Goal: Task Accomplishment & Management: Use online tool/utility

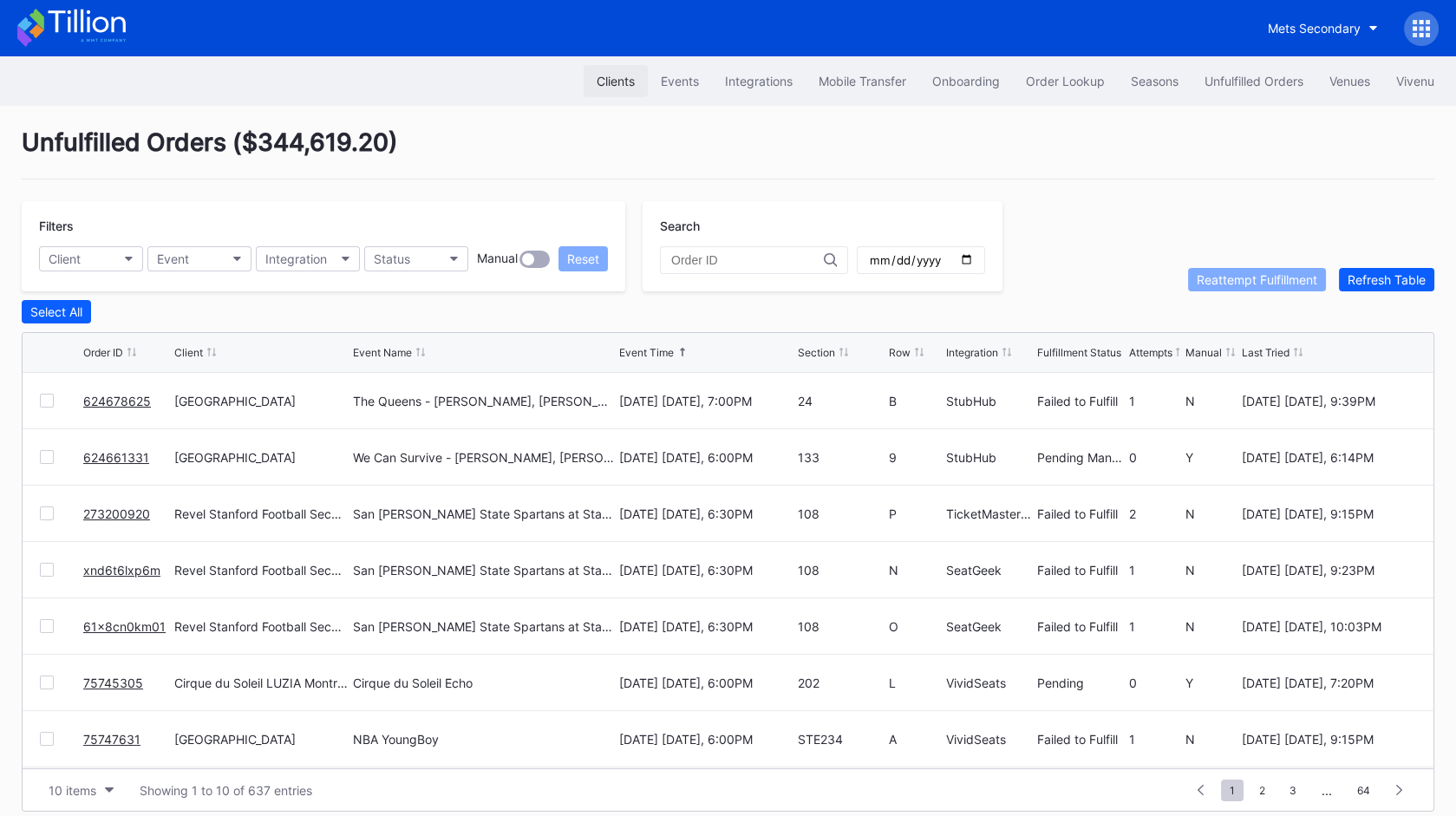
click at [608, 80] on div "Clients" at bounding box center [616, 80] width 38 height 14
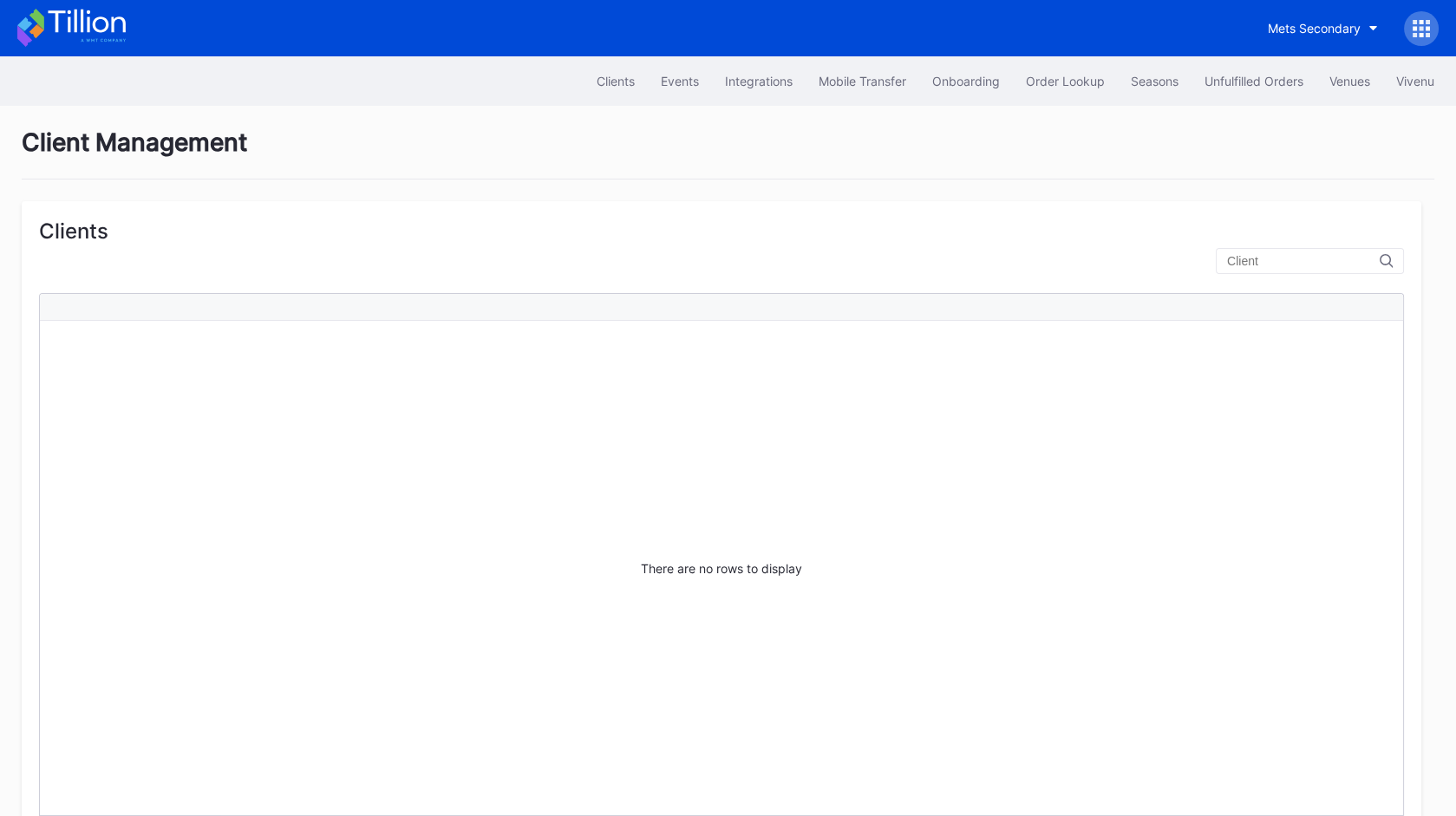
click at [1271, 251] on div at bounding box center [1309, 261] width 188 height 26
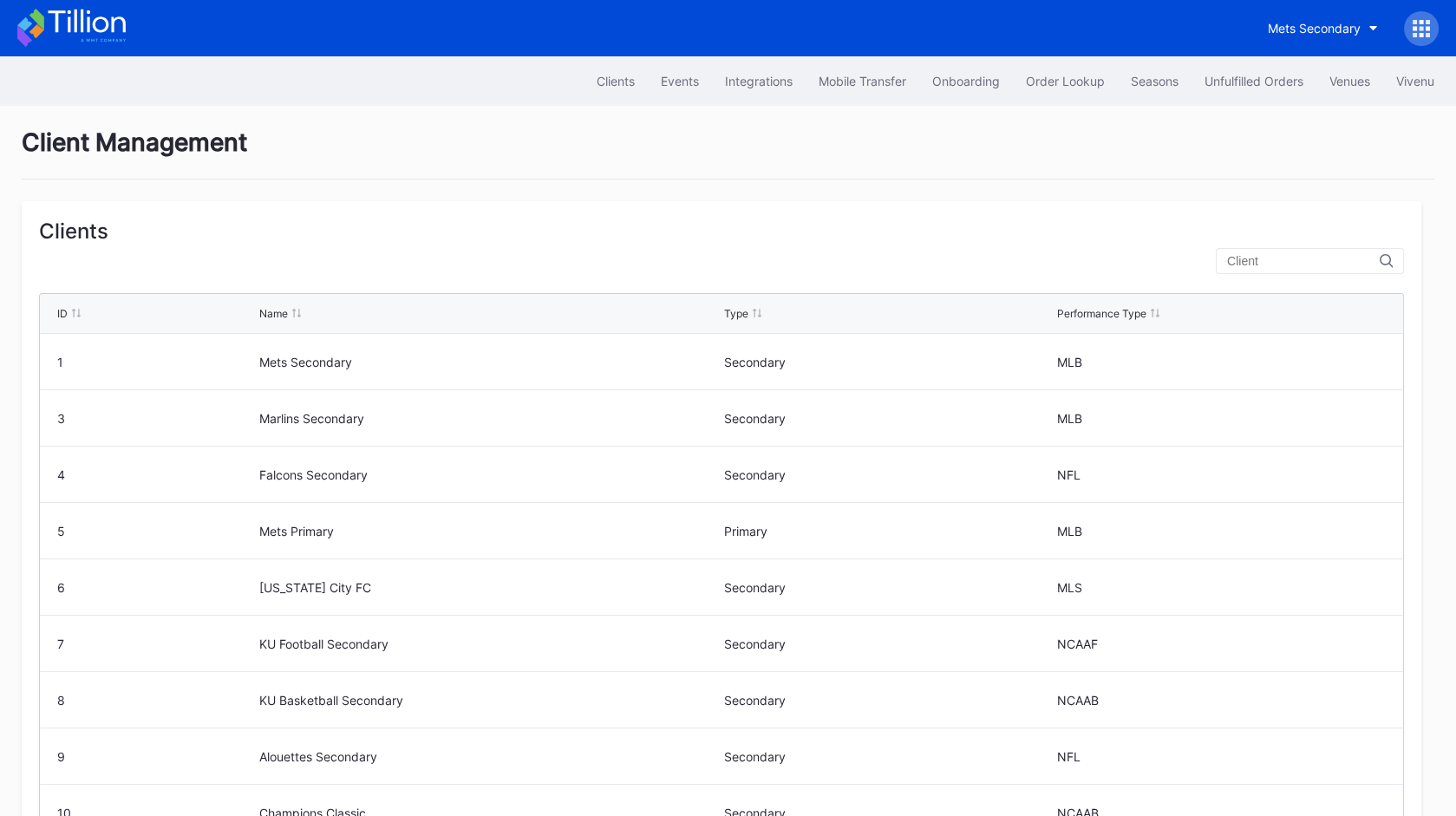
click at [1286, 261] on input "text" at bounding box center [1303, 261] width 152 height 13
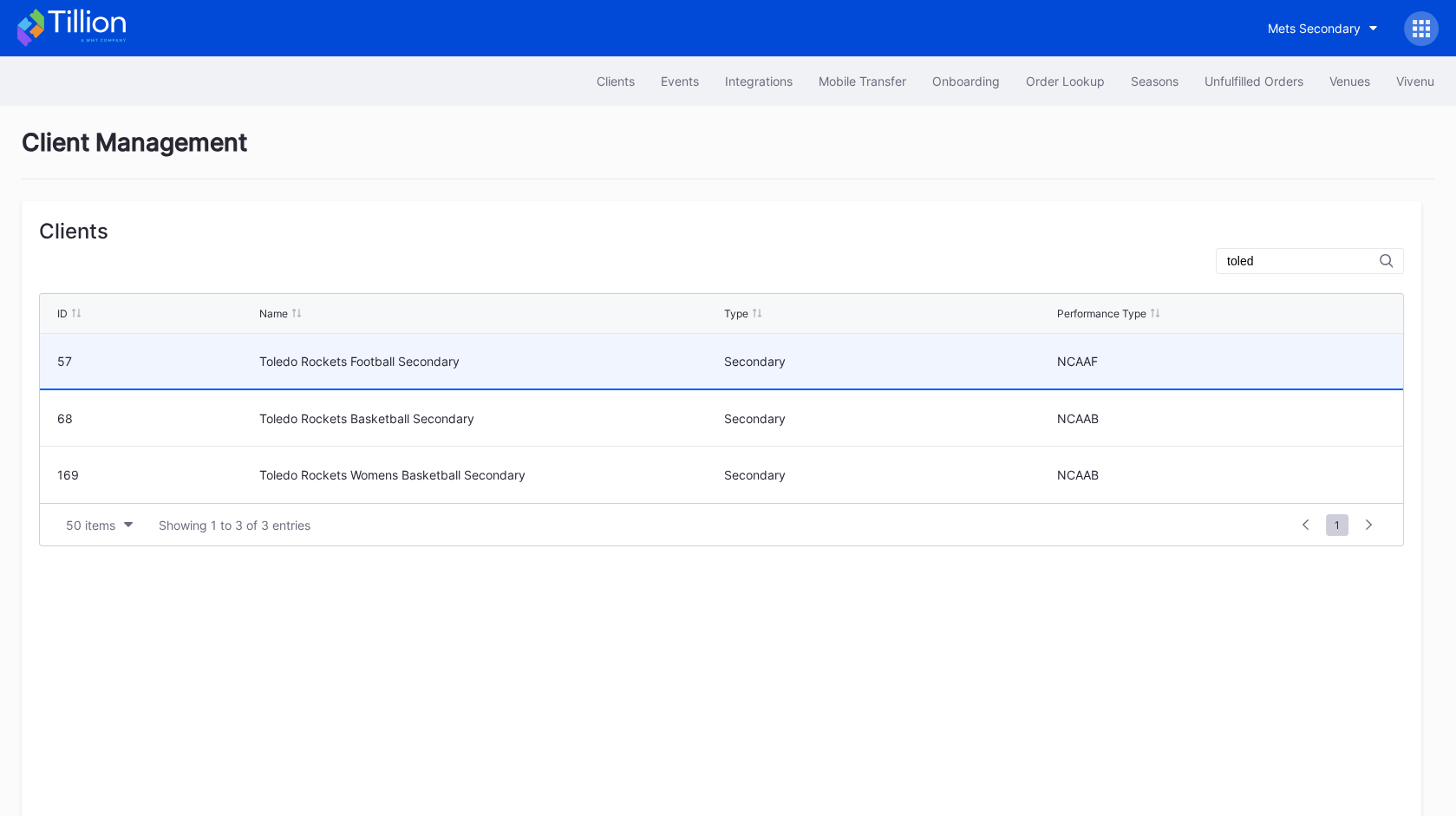
type input "toled"
click at [321, 359] on div "Toledo Rockets Football Secondary" at bounding box center [489, 360] width 461 height 14
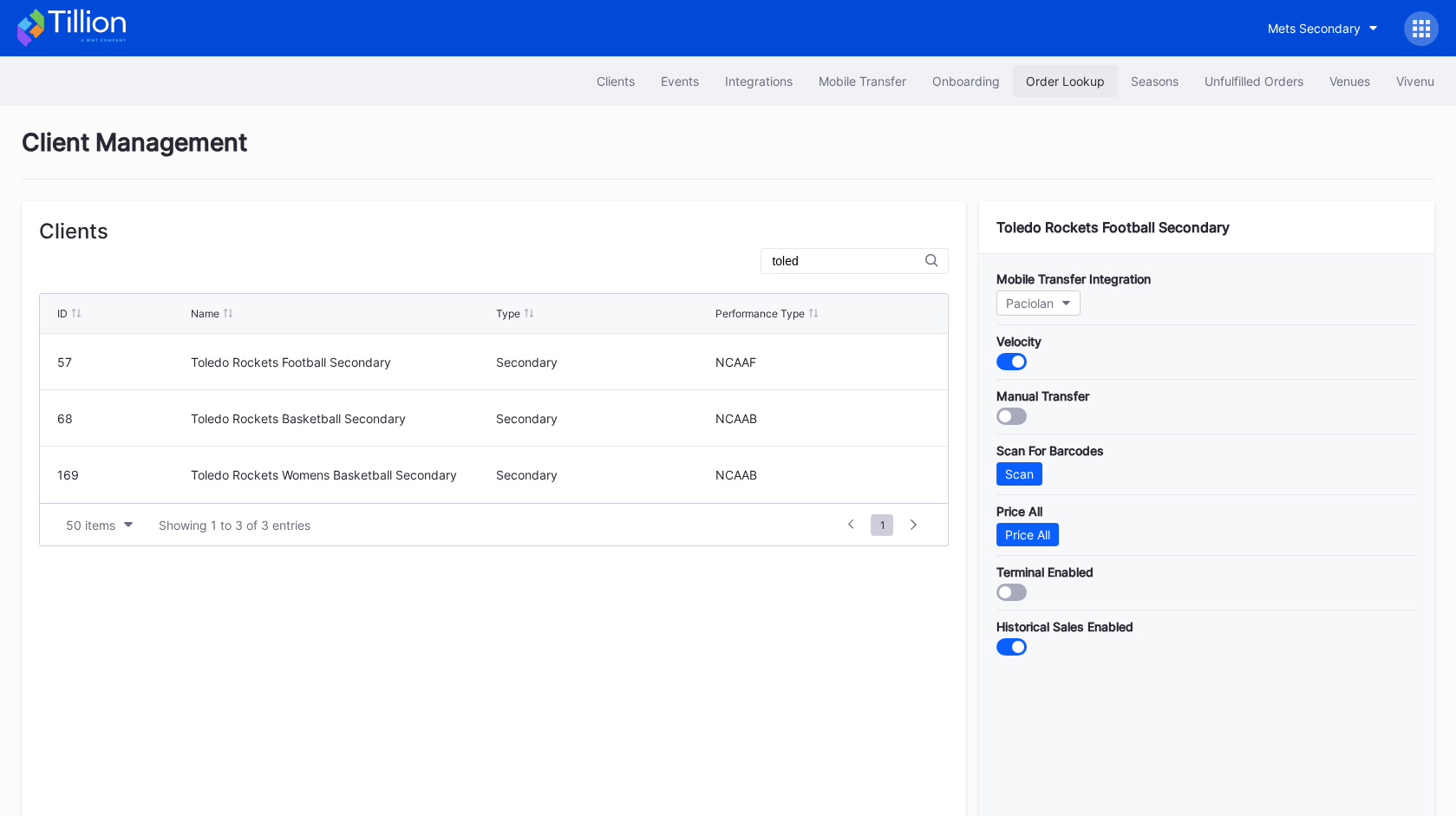
click at [1045, 83] on div "Order Lookup" at bounding box center [1065, 80] width 79 height 14
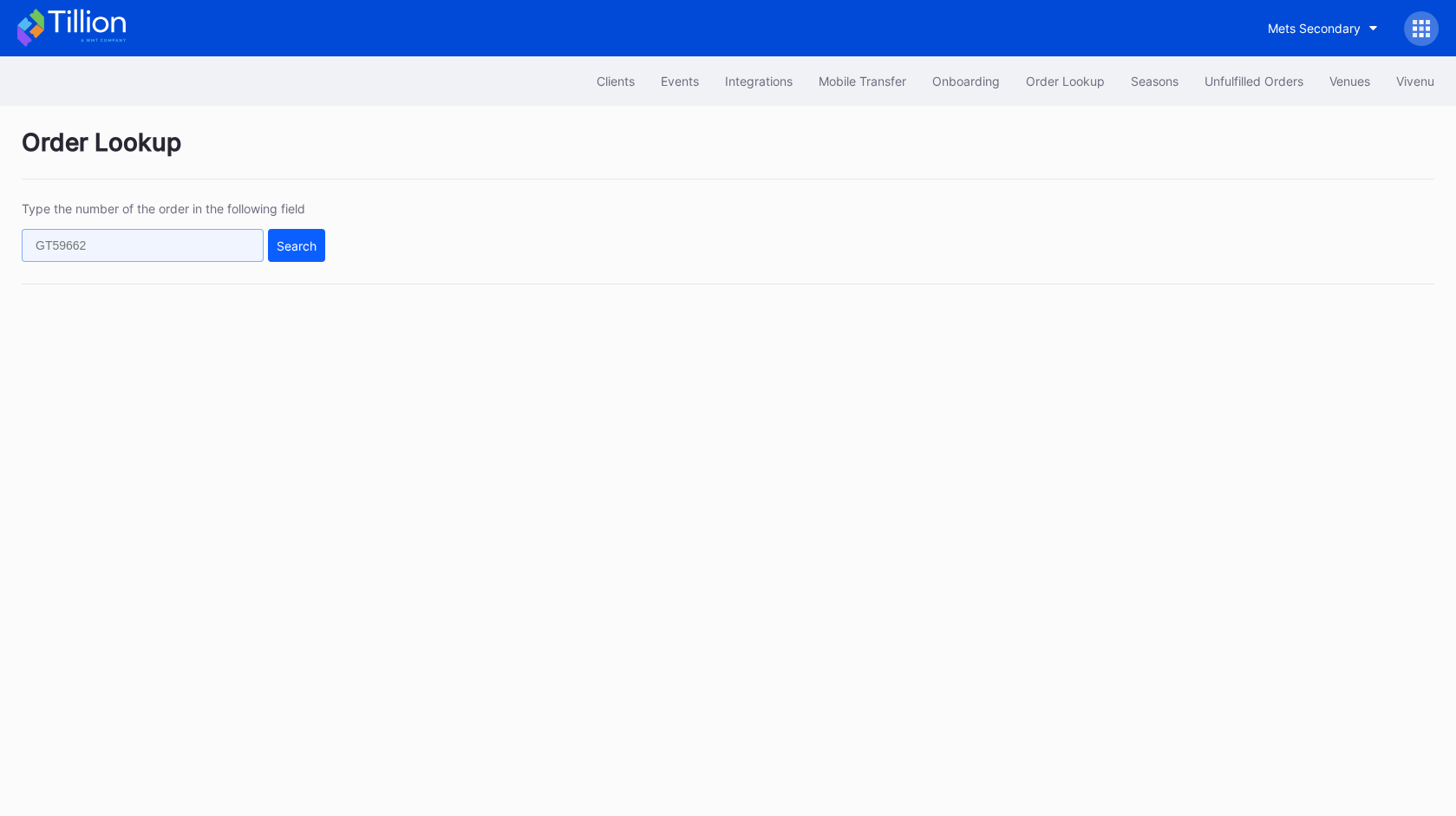
click at [172, 252] on input "text" at bounding box center [143, 245] width 242 height 33
paste input "273194760"
click at [290, 250] on div "Search" at bounding box center [297, 245] width 40 height 14
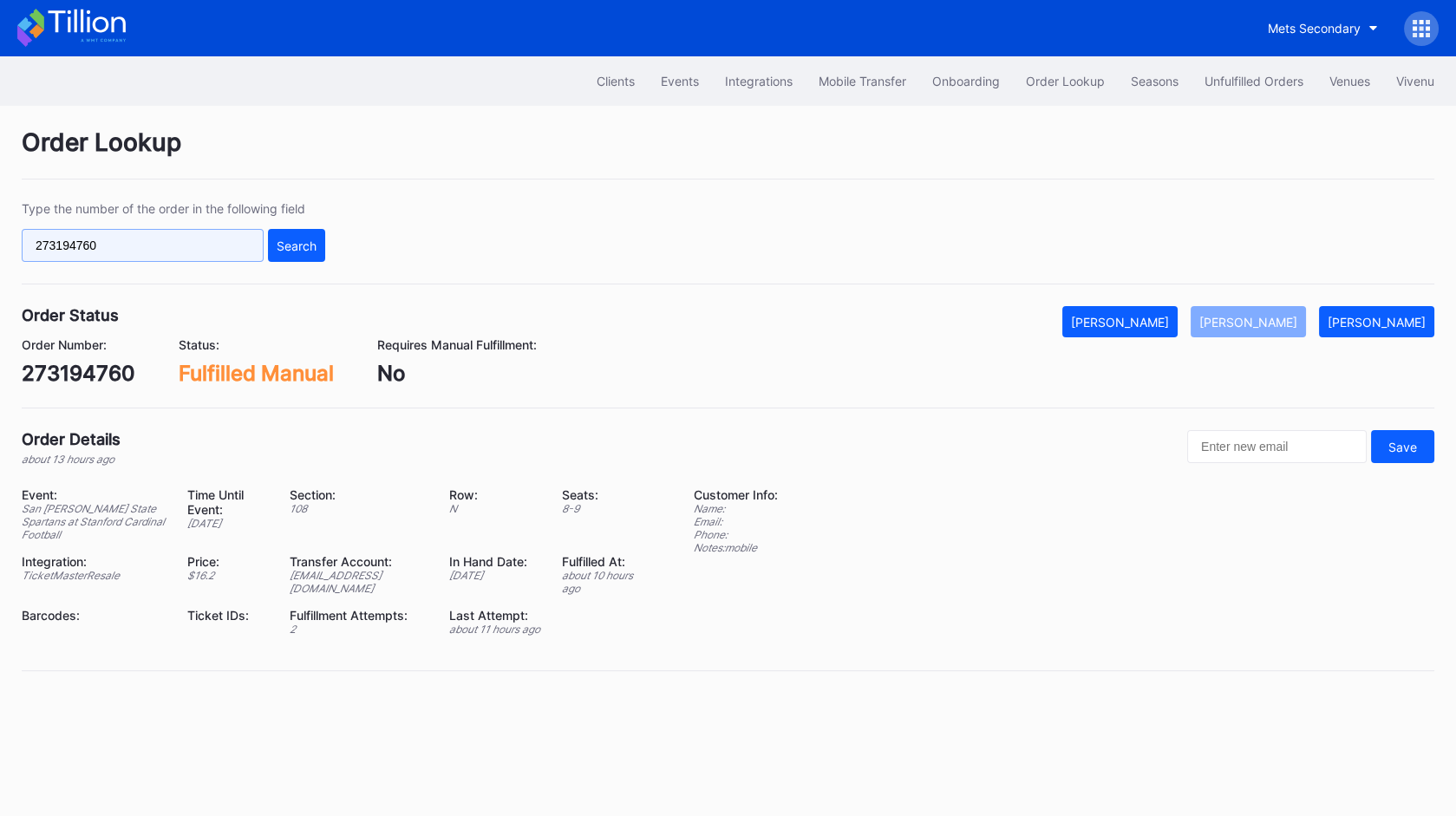
click at [177, 252] on input "273194760" at bounding box center [143, 245] width 242 height 33
paste input "20092"
click at [296, 239] on div "Search" at bounding box center [297, 245] width 40 height 14
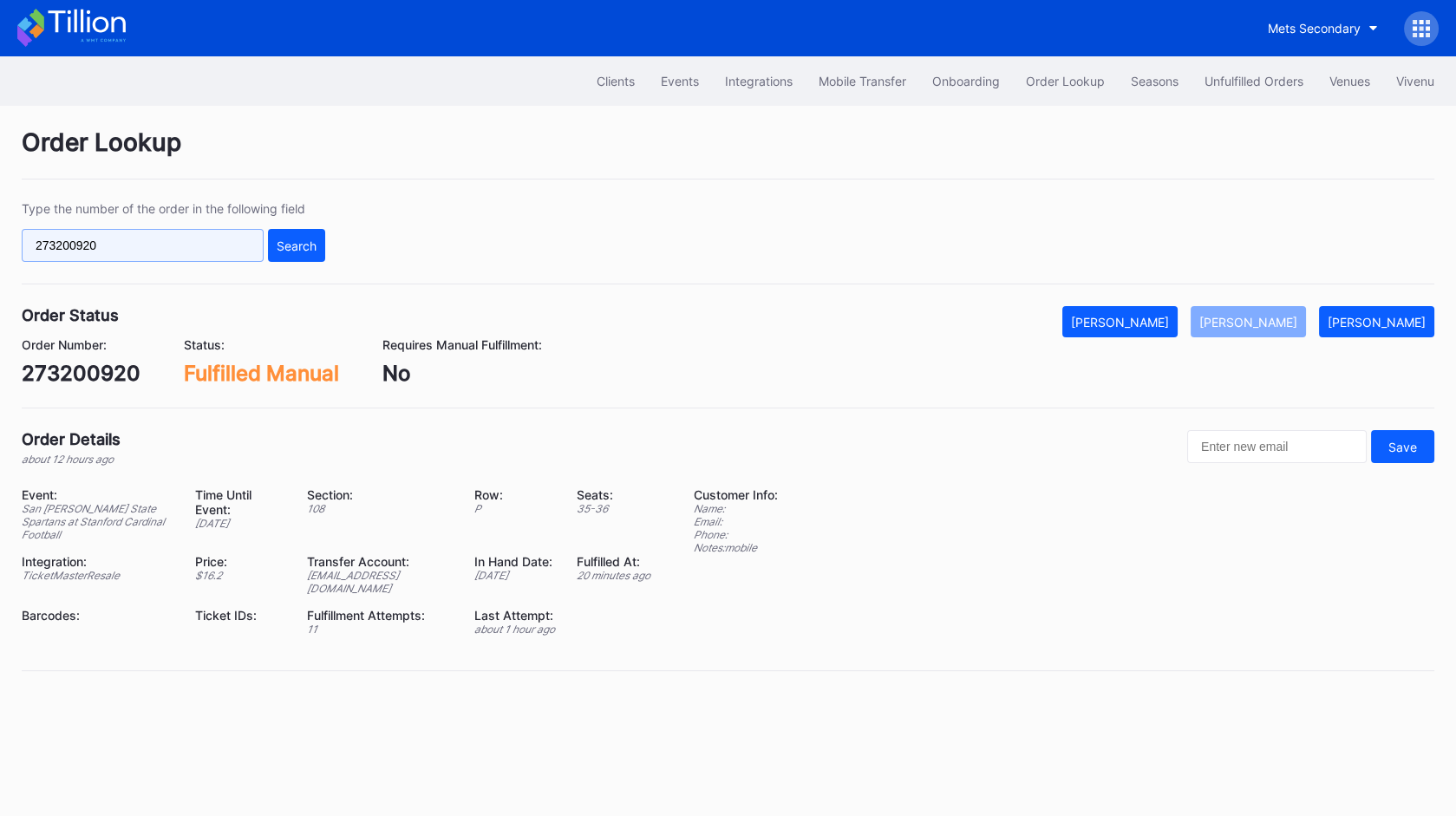
click at [251, 240] on input "273200920" at bounding box center [143, 245] width 242 height 33
paste input "xnd6t6lxp6m"
click at [315, 238] on div "Search" at bounding box center [297, 245] width 40 height 14
click at [241, 244] on input "xnd6t6lxp6m" at bounding box center [143, 245] width 242 height 33
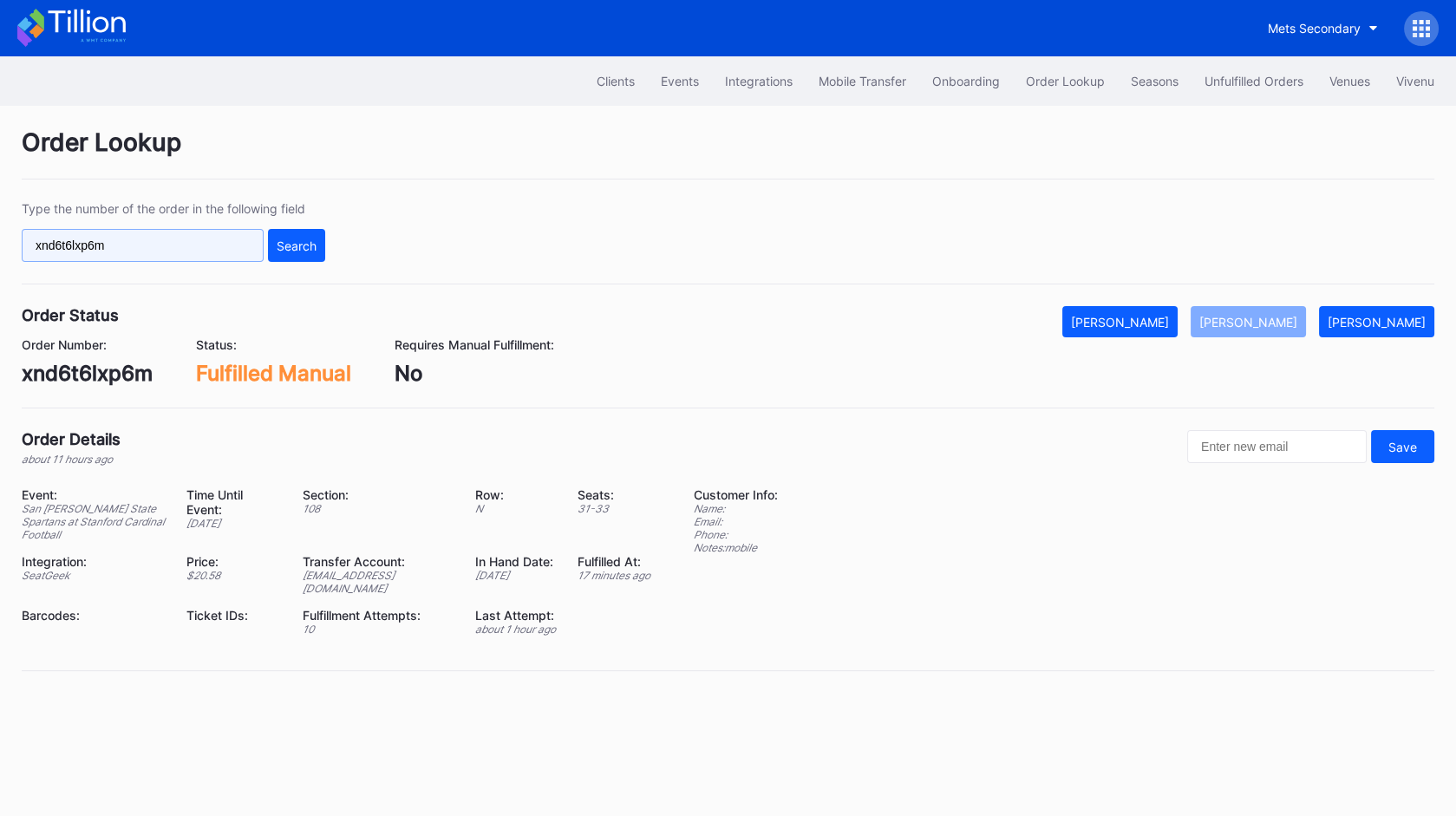
click at [241, 244] on input "xnd6t6lxp6m" at bounding box center [143, 245] width 242 height 33
paste input "273200920"
type input "273200920"
click at [300, 251] on div "Search" at bounding box center [297, 245] width 40 height 14
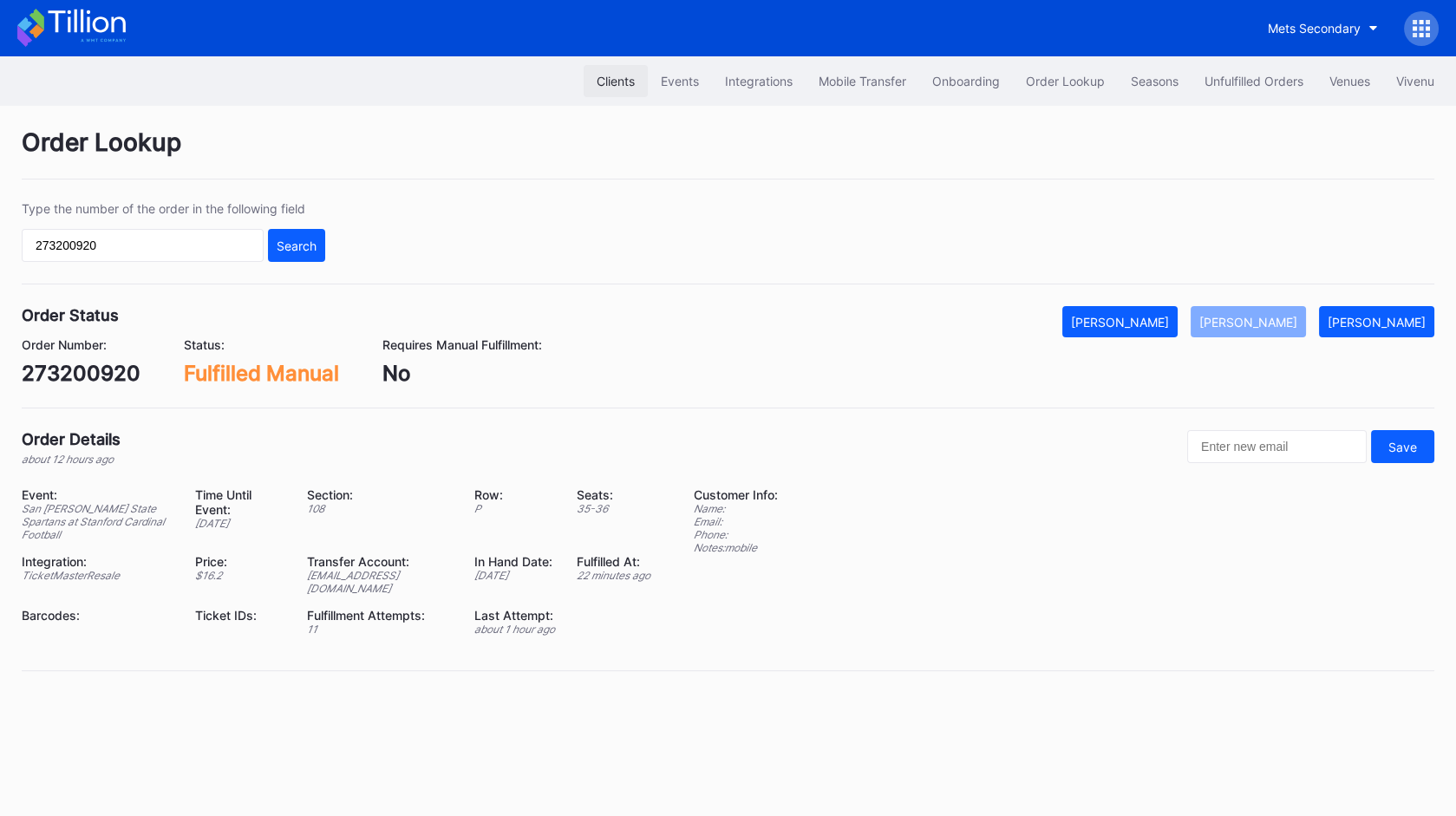
click at [606, 77] on div "Clients" at bounding box center [616, 80] width 38 height 14
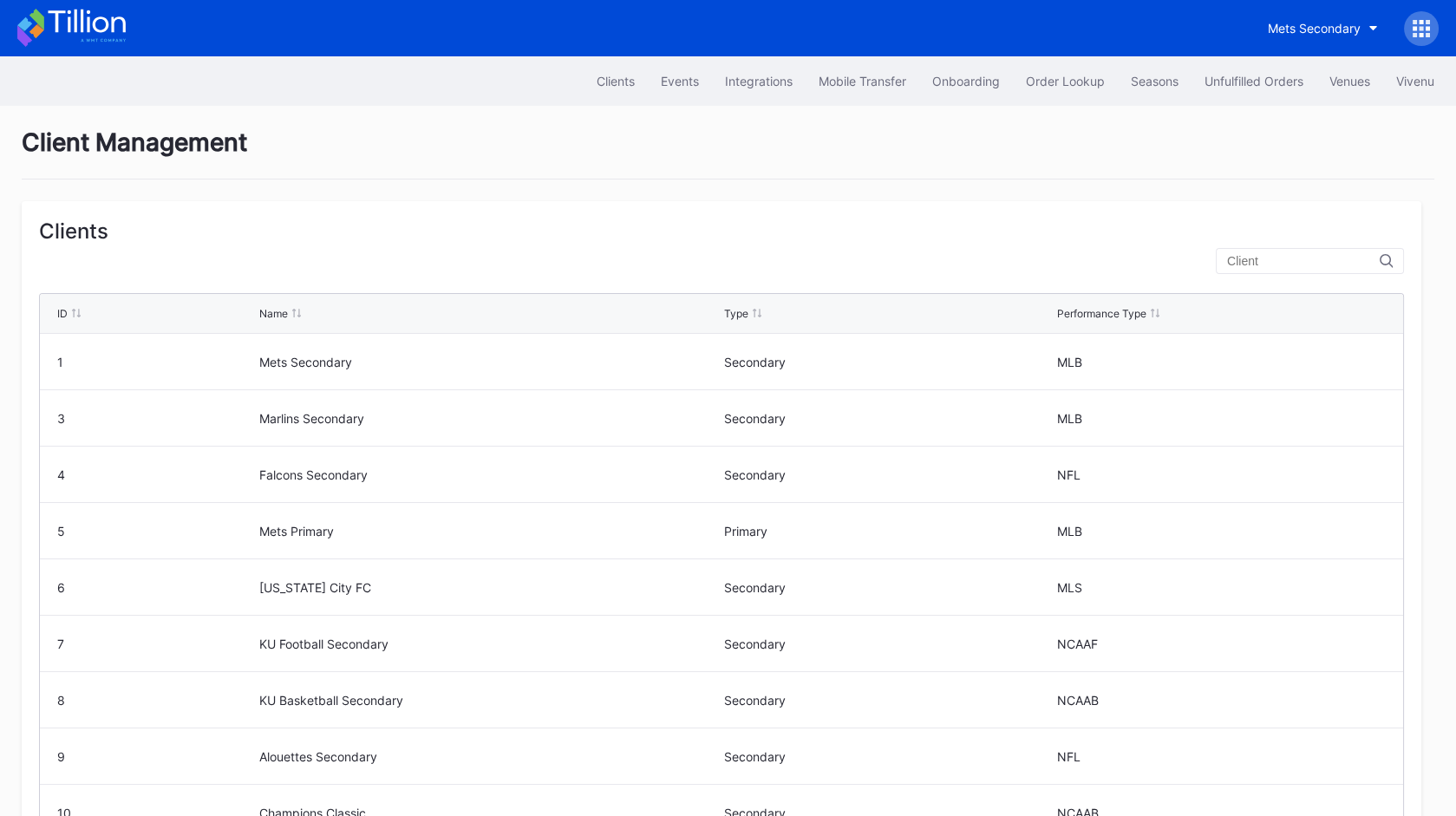
click at [1271, 264] on input "text" at bounding box center [1303, 261] width 152 height 13
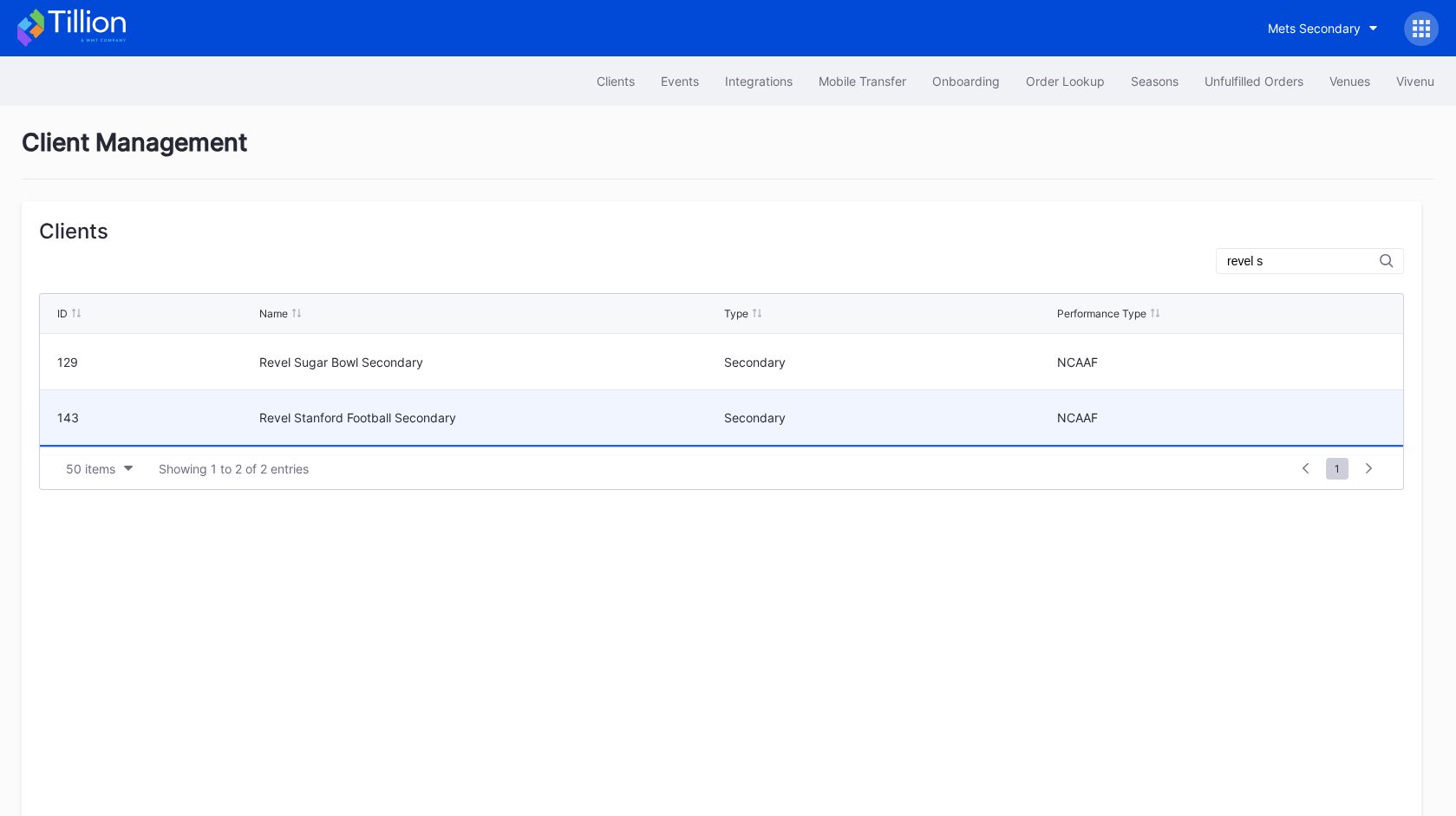
type input "revel s"
click at [606, 413] on div "Revel Stanford Football Secondary" at bounding box center [489, 417] width 461 height 14
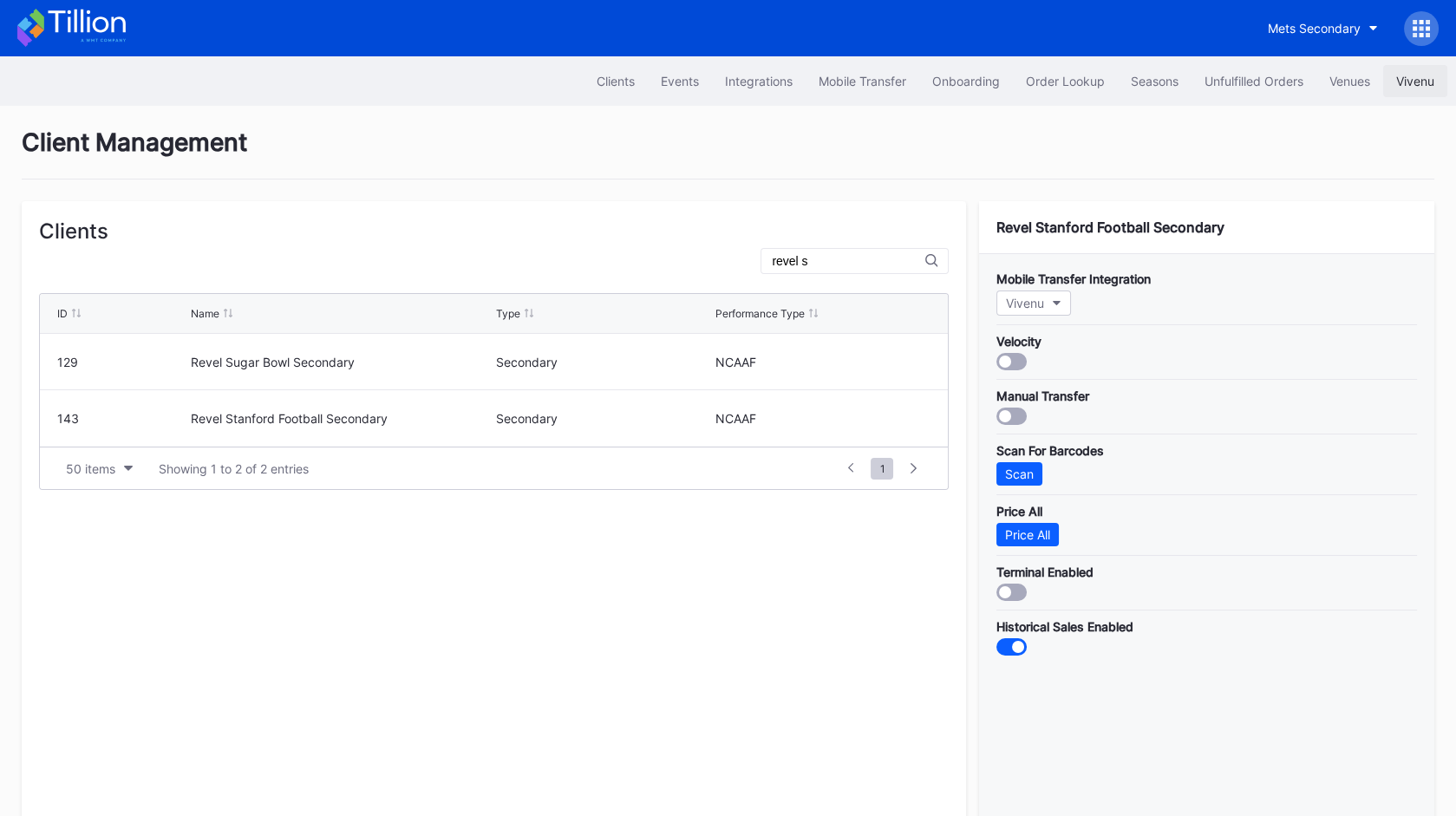
click at [1418, 78] on div "Vivenu" at bounding box center [1415, 80] width 38 height 14
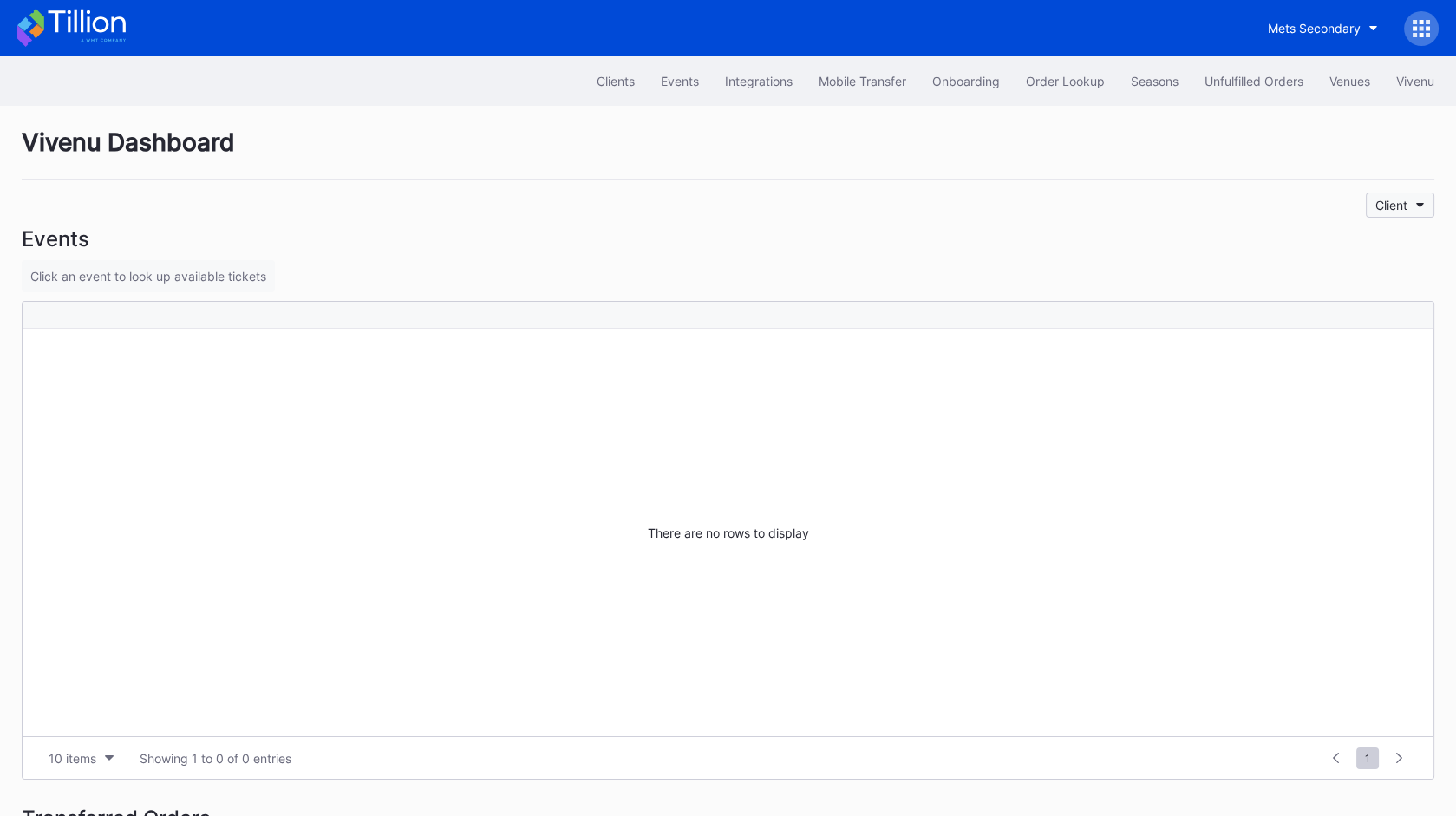
click at [1397, 193] on button "Client" at bounding box center [1399, 205] width 68 height 25
click at [1364, 266] on div "Revel Stanford Football Secondary" at bounding box center [1321, 279] width 225 height 32
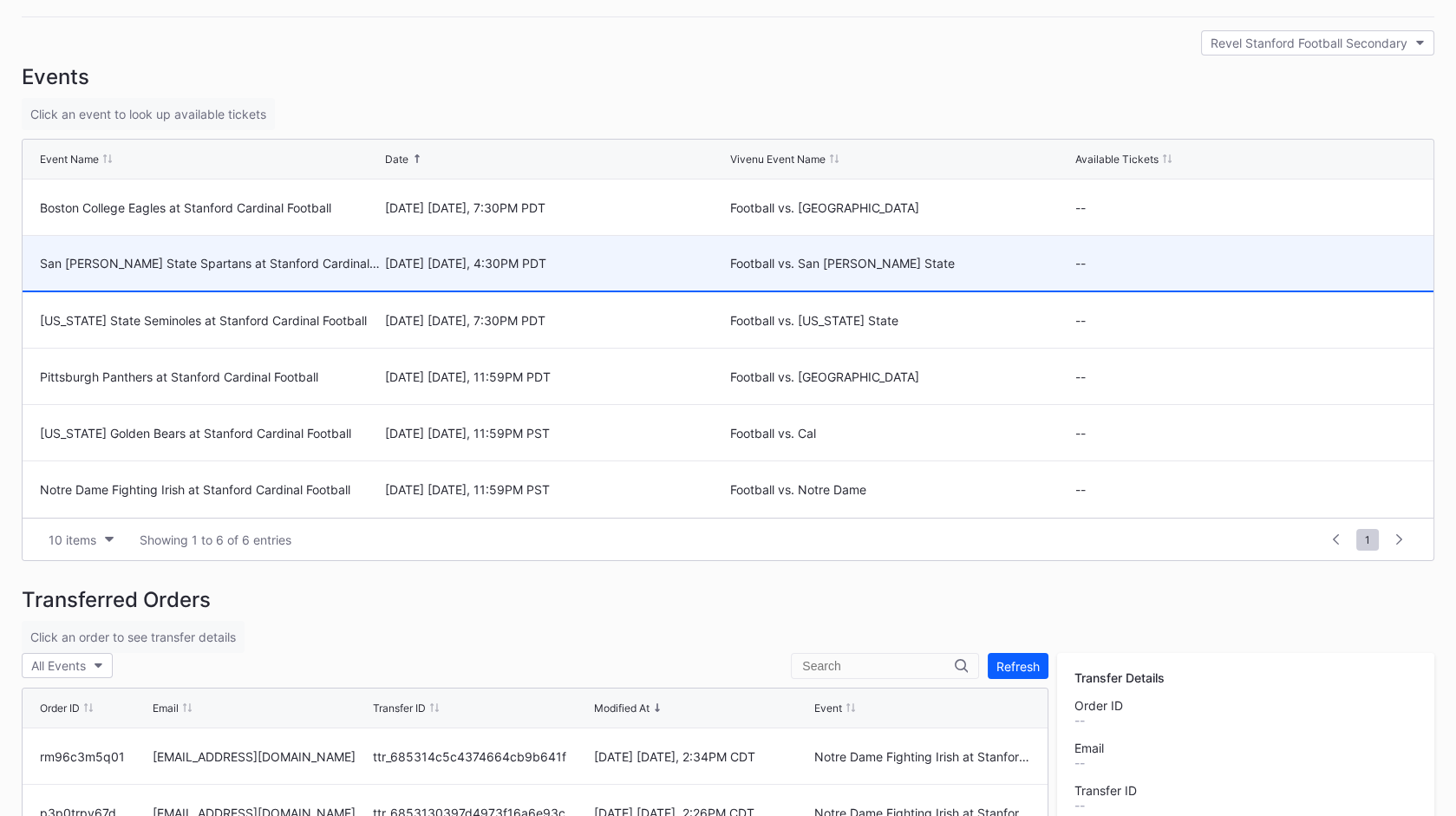
scroll to position [184, 0]
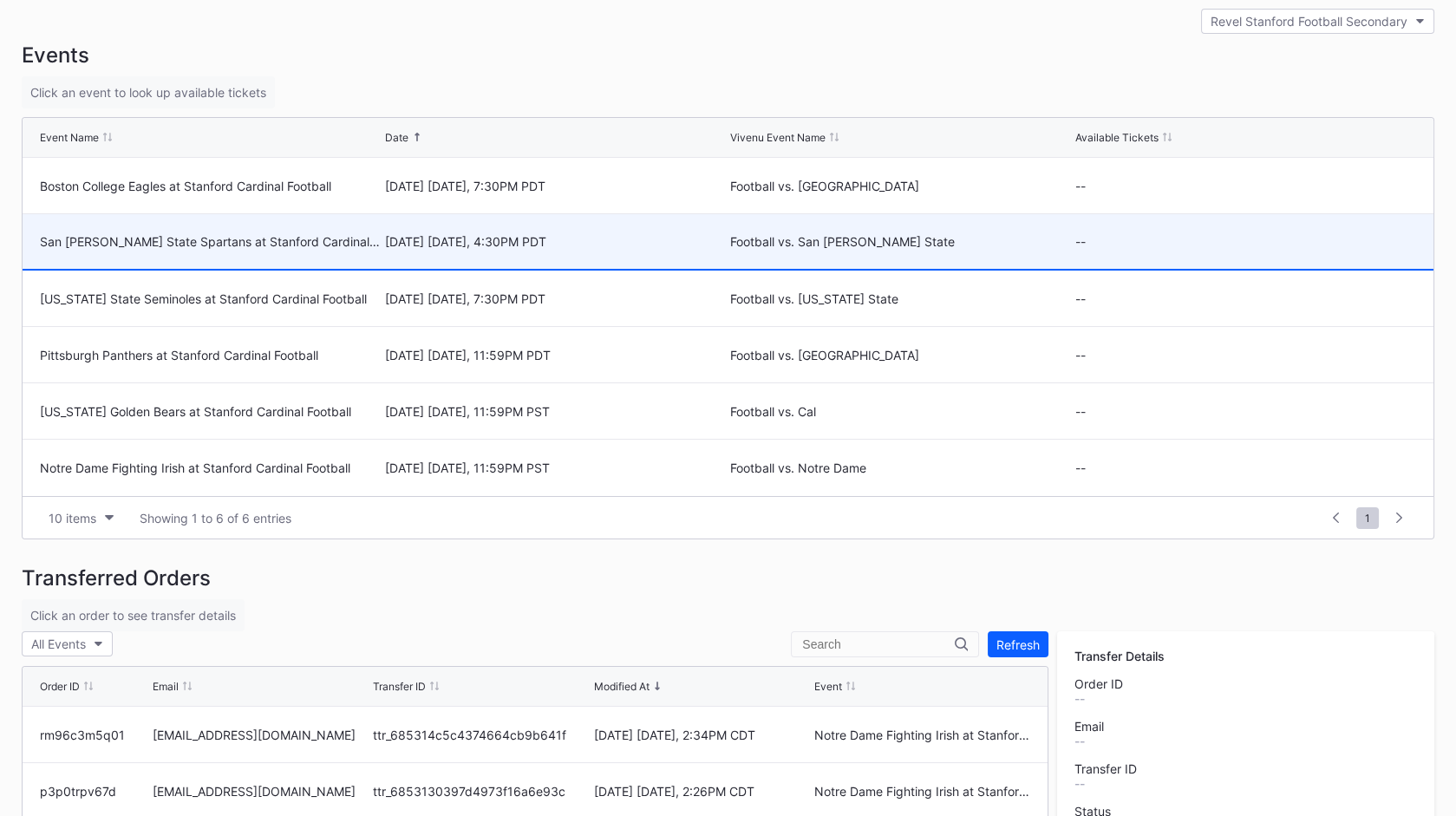
click at [297, 237] on div "San [PERSON_NAME] State Spartans at Stanford Cardinal Football" at bounding box center [211, 240] width 341 height 14
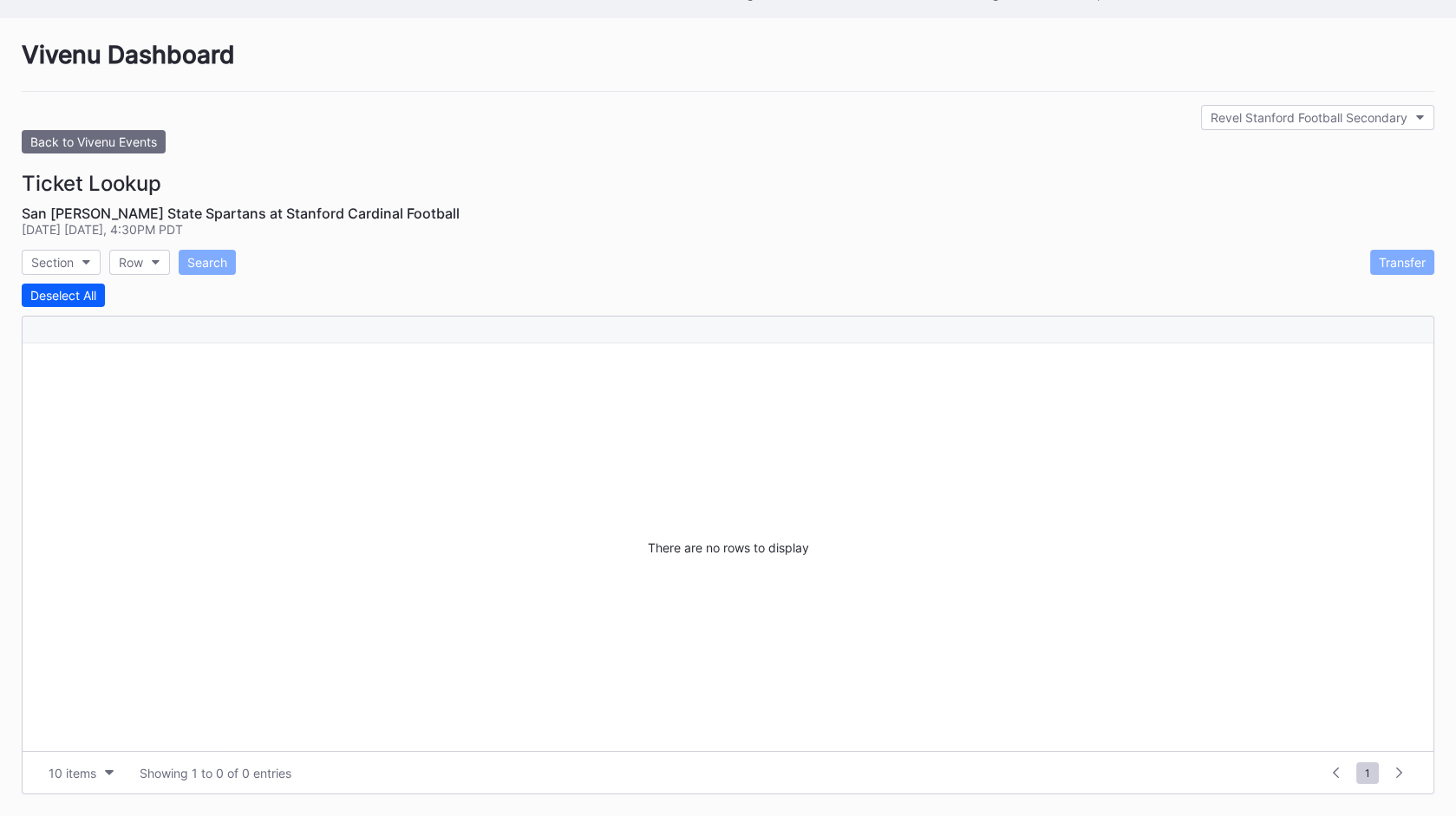
scroll to position [80, 0]
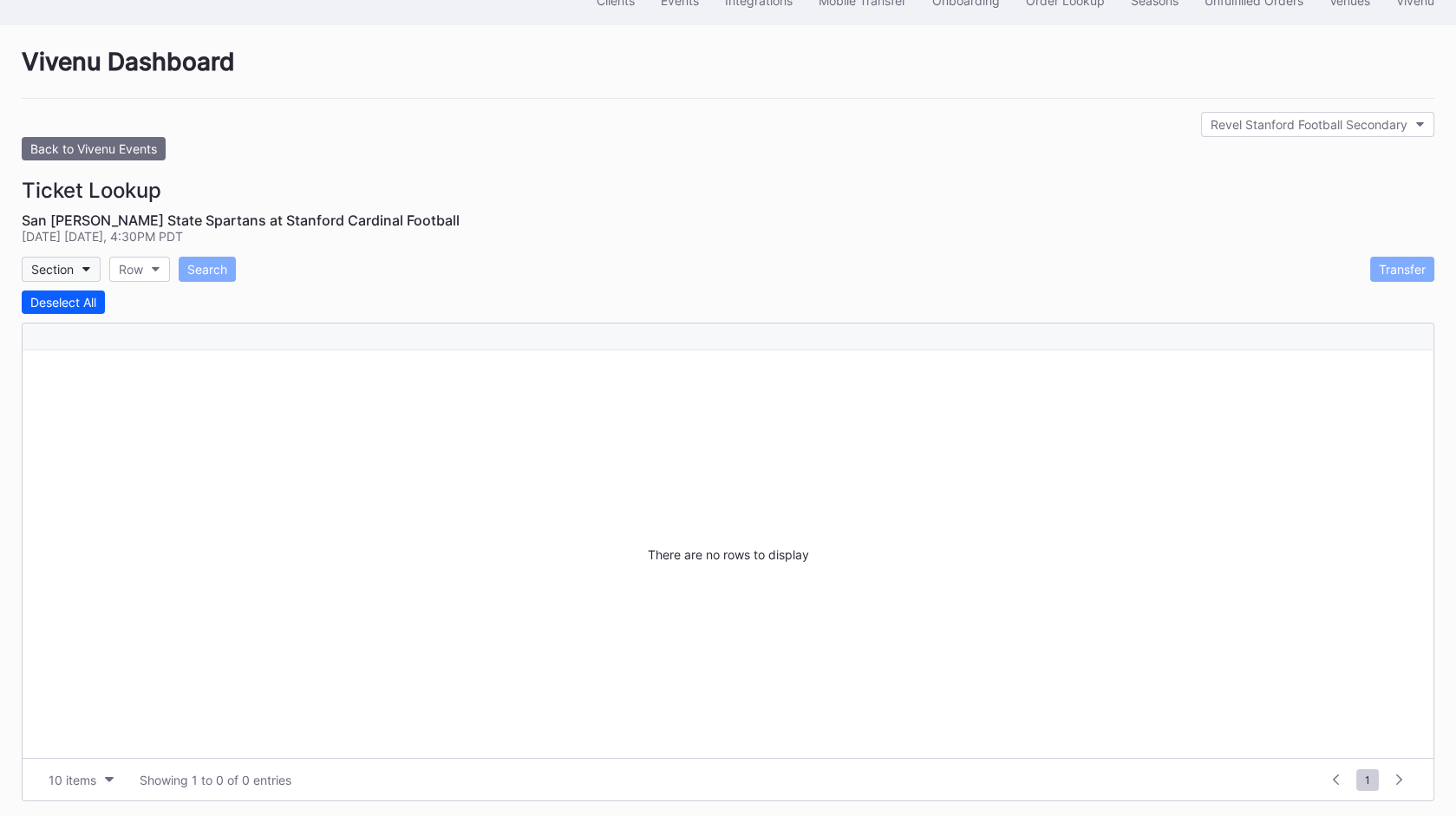
click at [59, 265] on div "Section" at bounding box center [53, 268] width 42 height 14
click at [89, 332] on div "108" at bounding box center [123, 341] width 202 height 32
click at [122, 261] on button "Row" at bounding box center [118, 269] width 60 height 25
click at [143, 343] on div "G" at bounding box center [188, 341] width 202 height 32
click at [177, 269] on div "Search" at bounding box center [171, 268] width 40 height 14
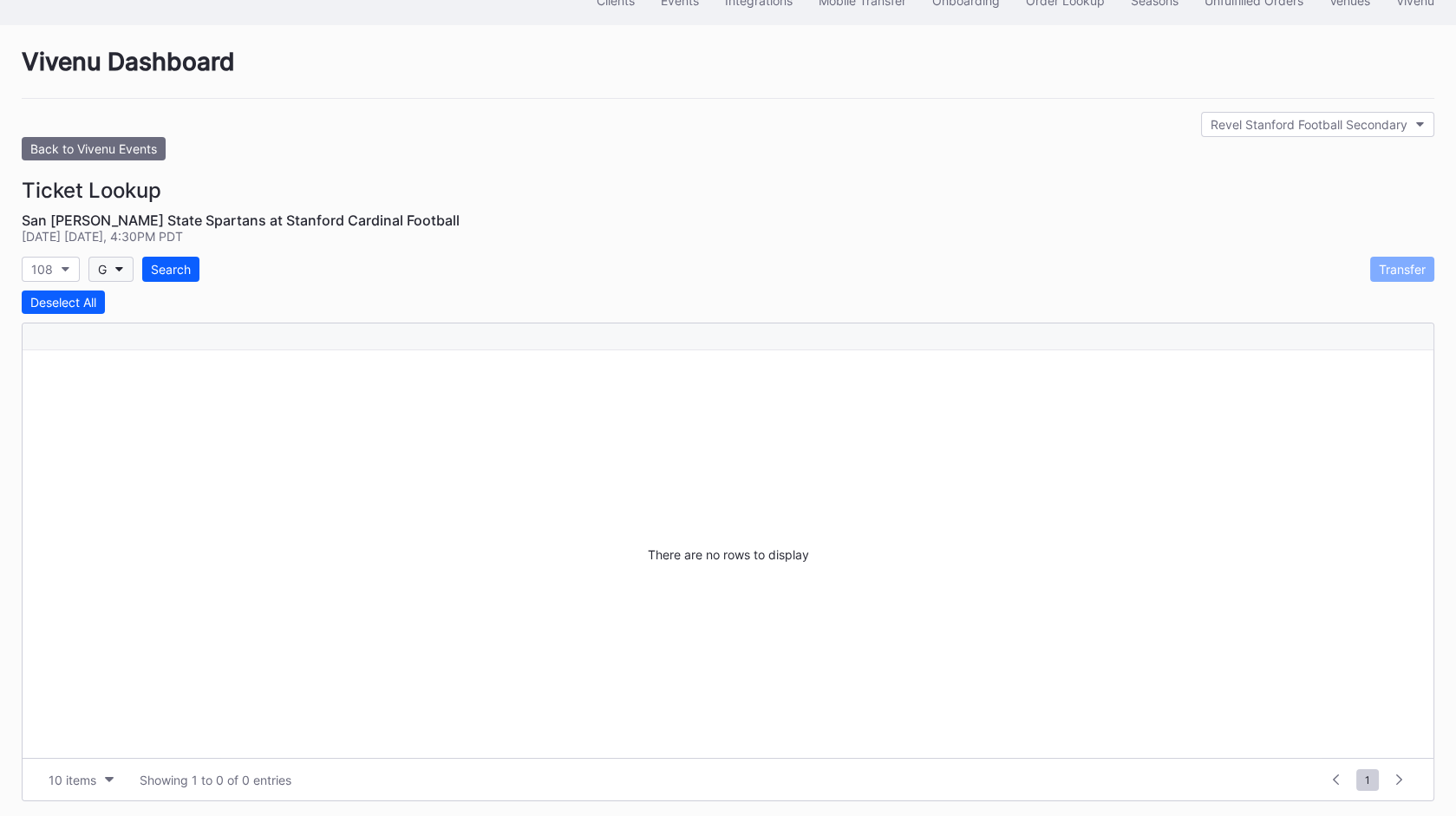
click at [110, 266] on button "G" at bounding box center [110, 269] width 45 height 25
click at [142, 360] on div "L" at bounding box center [188, 374] width 202 height 32
click at [156, 261] on div "Search" at bounding box center [170, 268] width 40 height 14
click at [105, 266] on button "L" at bounding box center [109, 269] width 43 height 25
click at [116, 404] on div "N" at bounding box center [188, 405] width 202 height 32
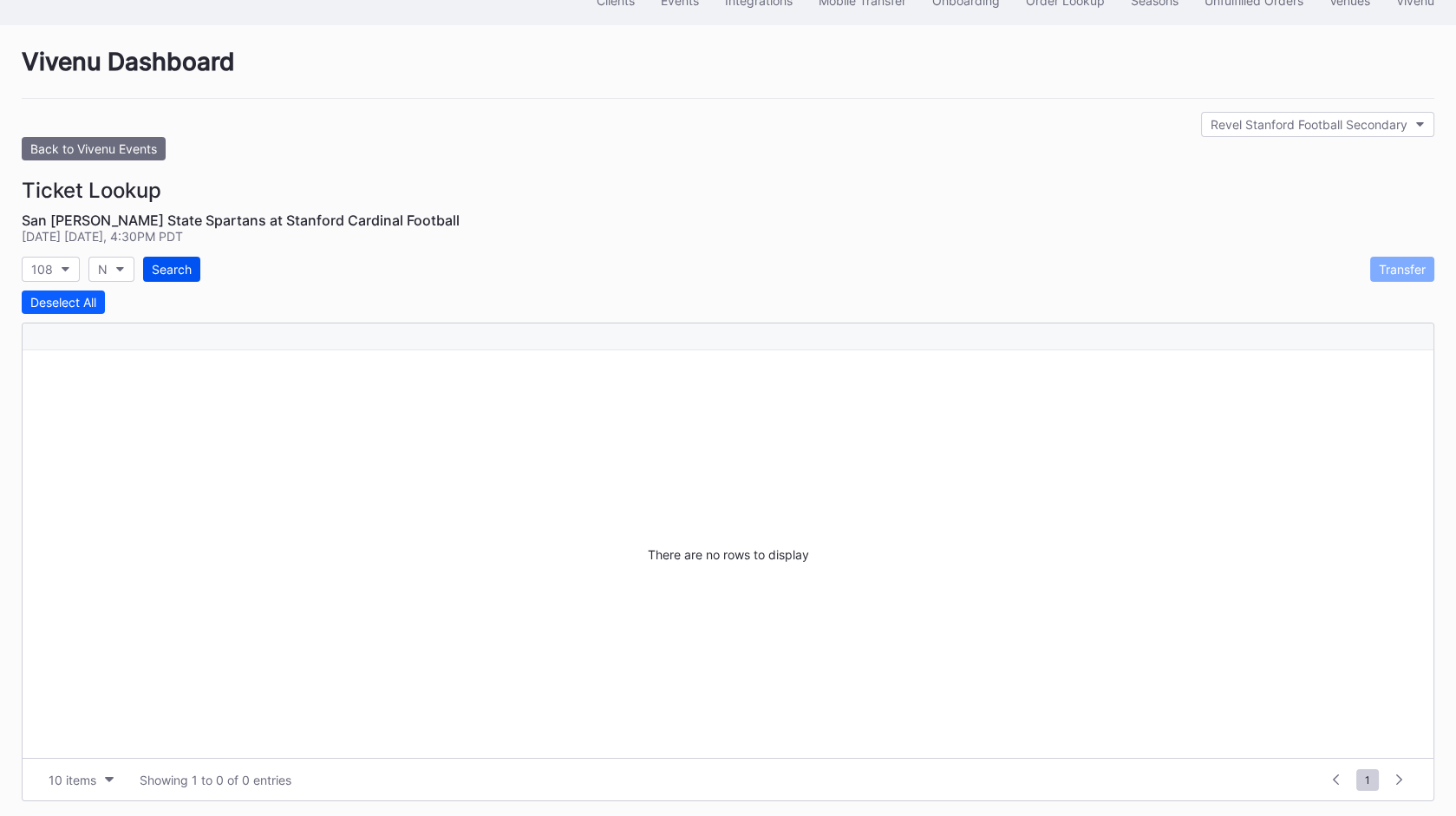
click at [178, 265] on div "Search" at bounding box center [171, 268] width 40 height 14
click at [119, 267] on icon "button" at bounding box center [120, 269] width 9 height 5
click at [128, 423] on div "O" at bounding box center [188, 438] width 202 height 32
click at [169, 269] on div "Search" at bounding box center [171, 268] width 40 height 14
click at [113, 266] on button "O" at bounding box center [111, 269] width 46 height 25
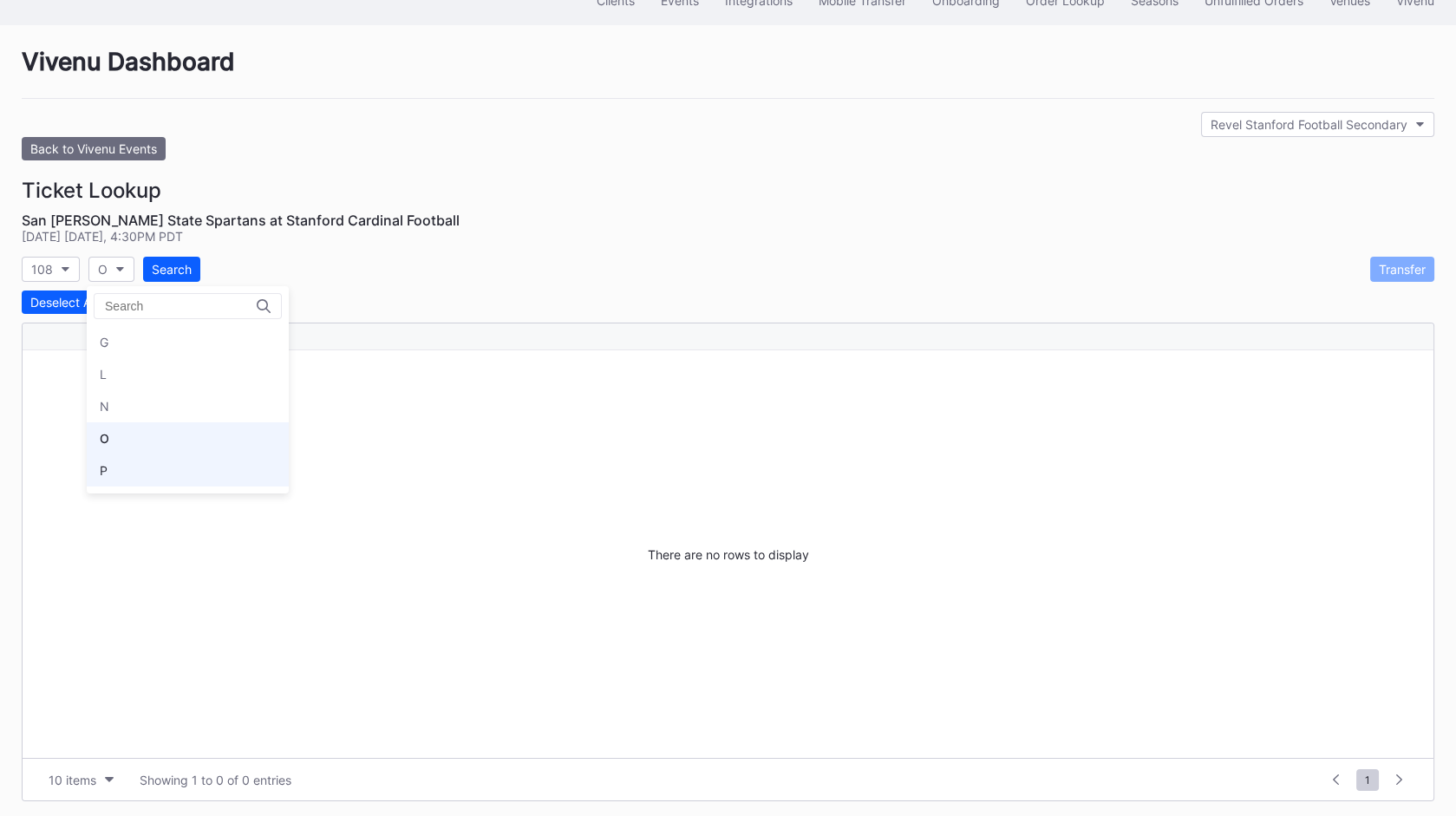
click at [117, 461] on div "P" at bounding box center [188, 469] width 202 height 32
click at [165, 269] on div "Search" at bounding box center [171, 268] width 40 height 14
click at [353, 229] on div "Sep 27 Saturday, 4:30PM PDT" at bounding box center [728, 236] width 1412 height 14
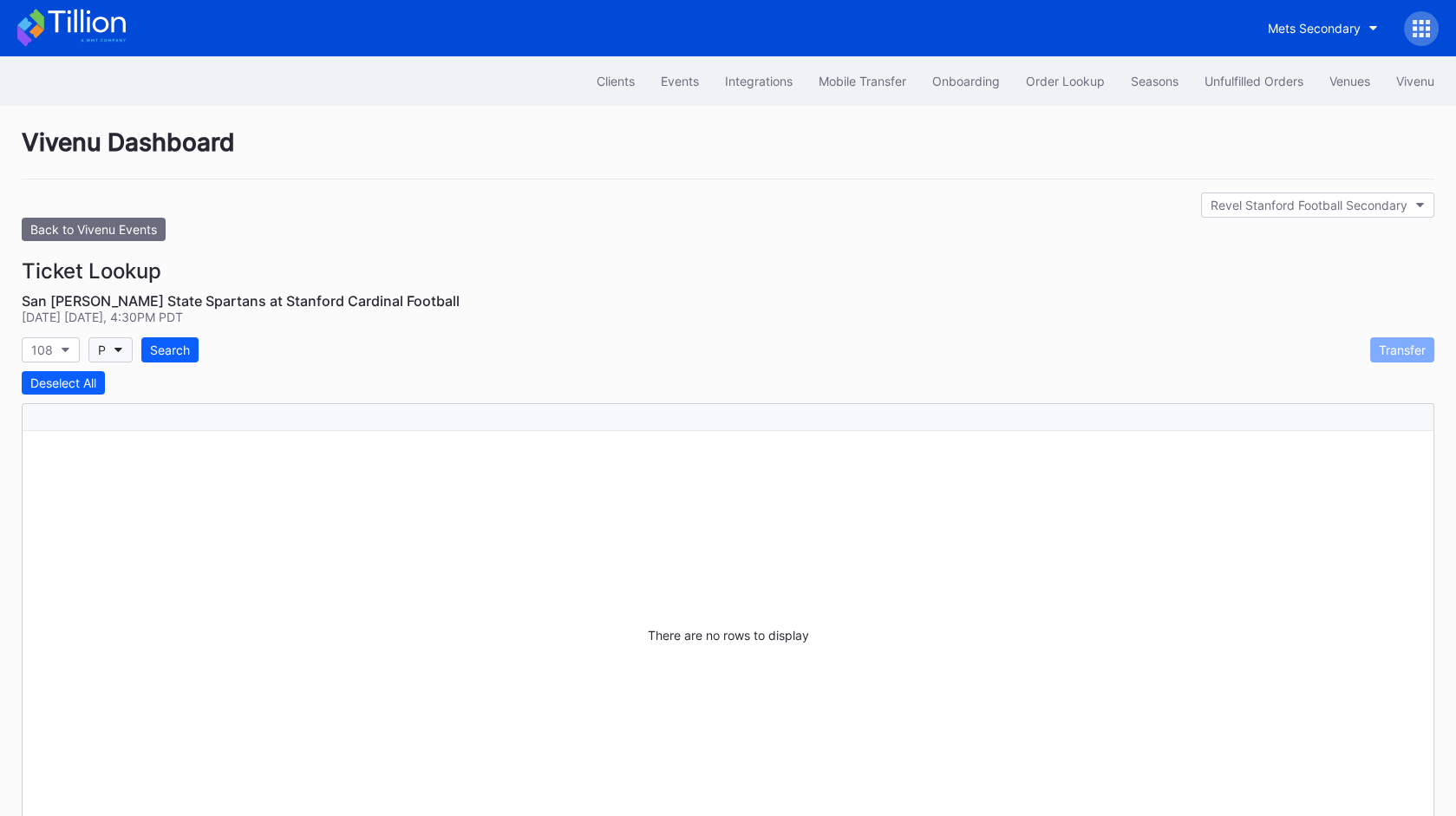
click at [117, 348] on icon "button" at bounding box center [118, 350] width 9 height 5
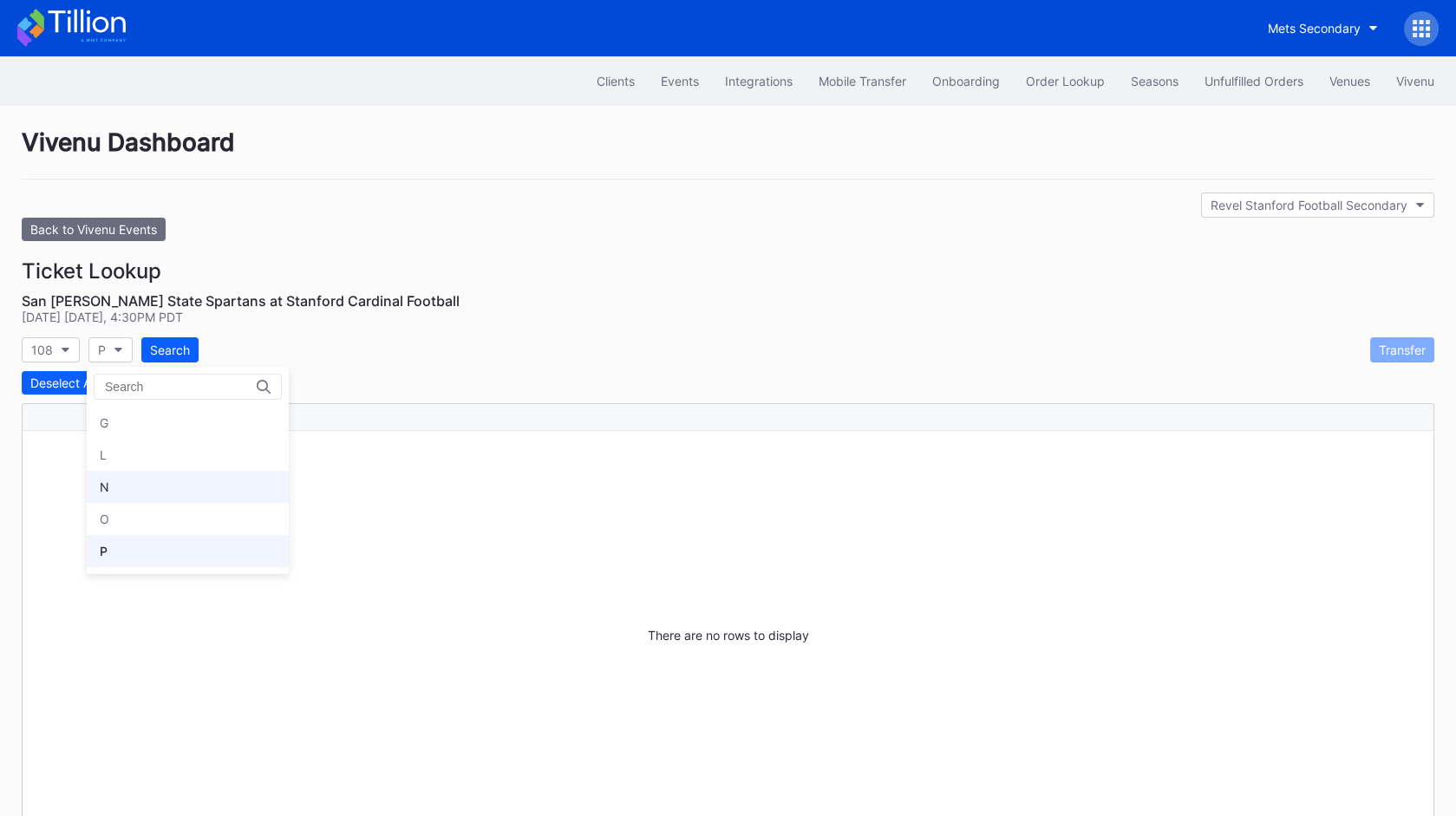
click at [139, 491] on div "N" at bounding box center [188, 486] width 202 height 32
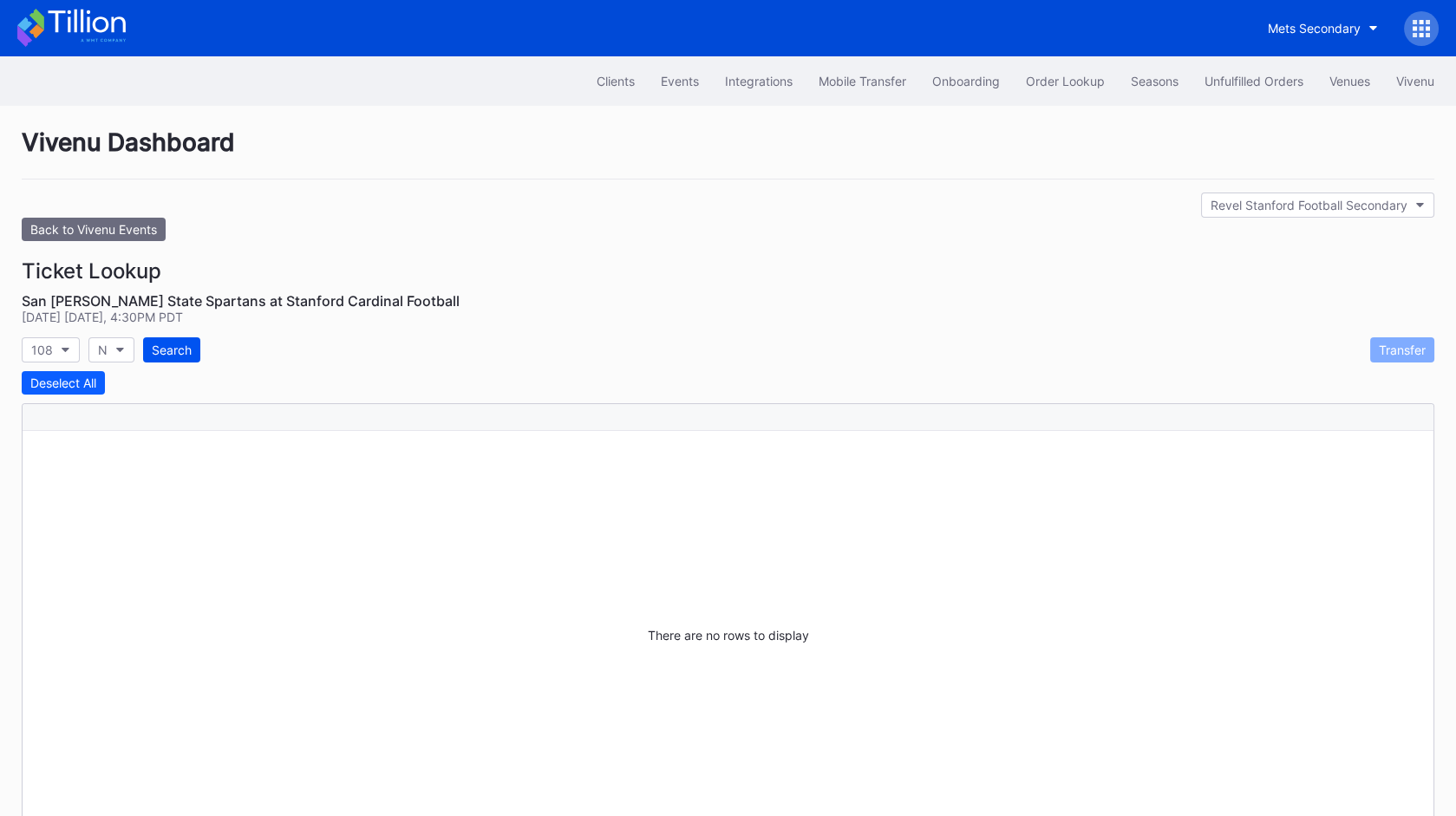
click at [167, 342] on div "Search" at bounding box center [171, 349] width 40 height 14
click at [602, 239] on div "Vivenu Dashboard Revel Stanford Football Secondary Back to Vivenu Events Ticket…" at bounding box center [728, 504] width 1456 height 798
